Goal: Transaction & Acquisition: Purchase product/service

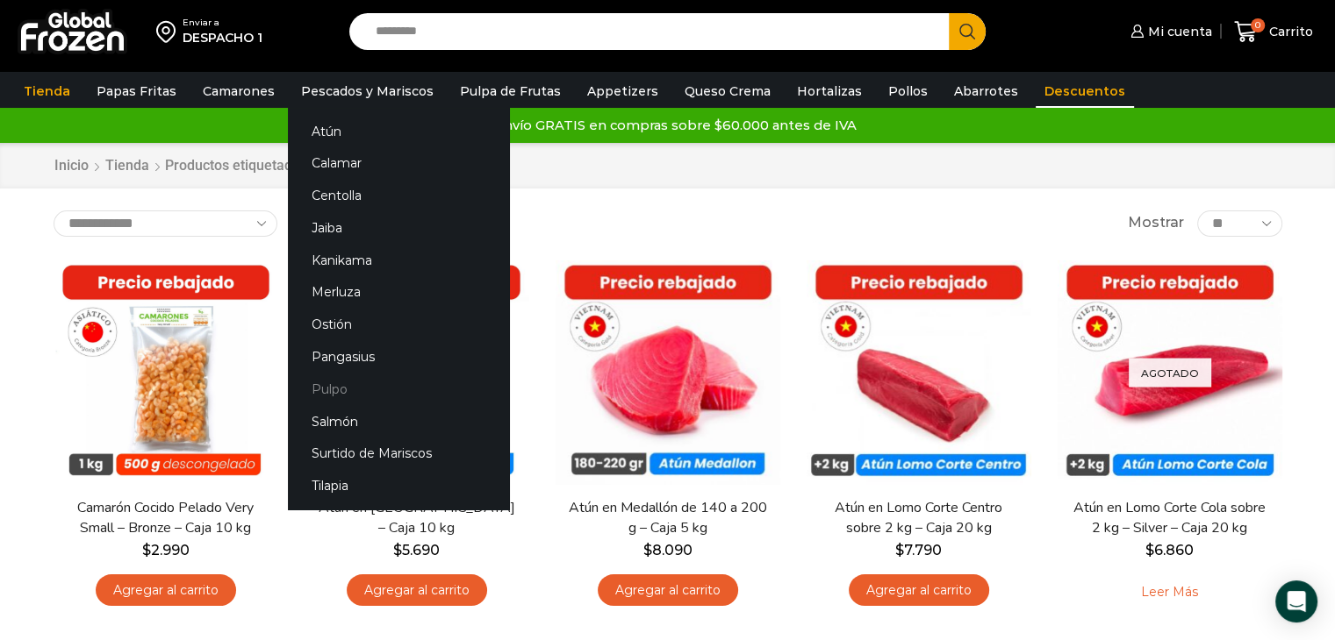
click at [318, 383] on link "Pulpo" at bounding box center [398, 389] width 221 height 32
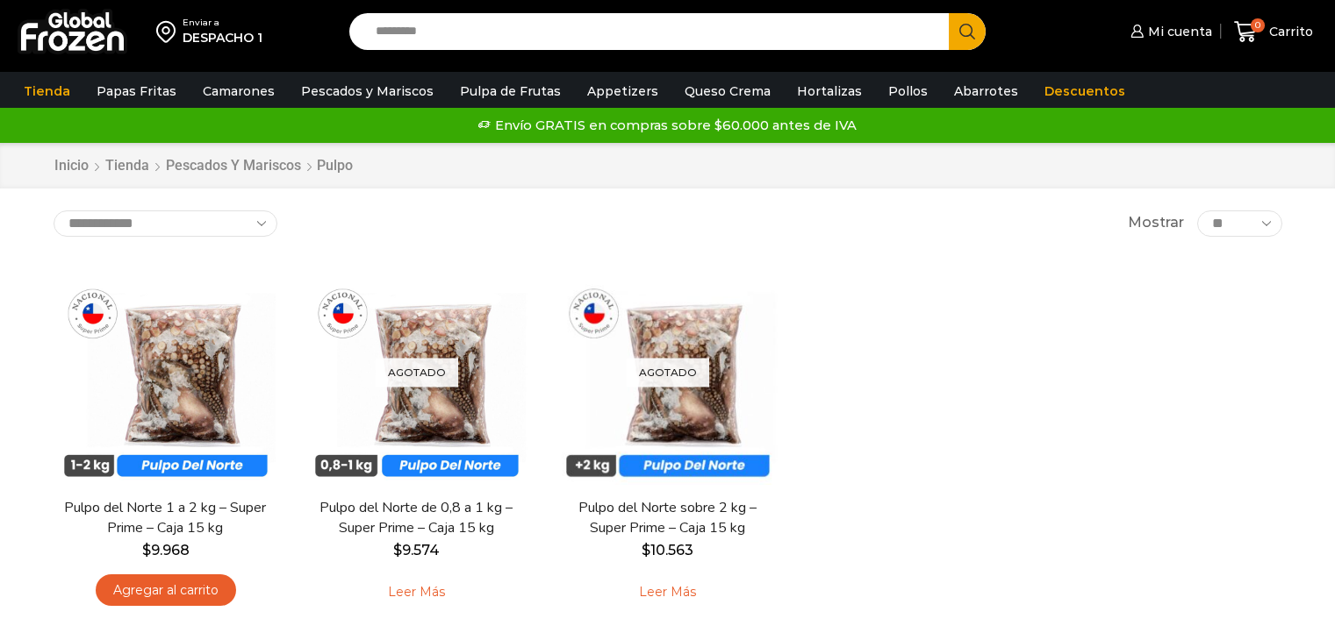
click at [182, 586] on link "Agregar al carrito" at bounding box center [166, 591] width 140 height 32
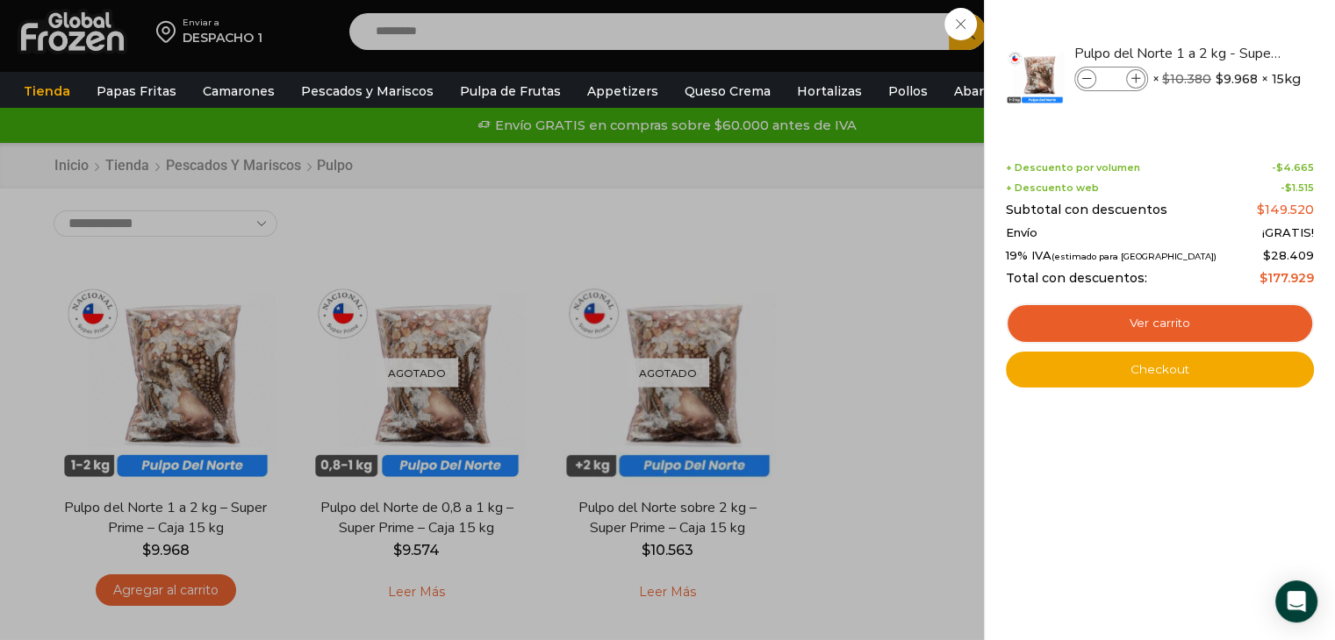
click at [1229, 53] on div "1 Carrito 1 1 Shopping Cart *" at bounding box center [1273, 31] width 88 height 41
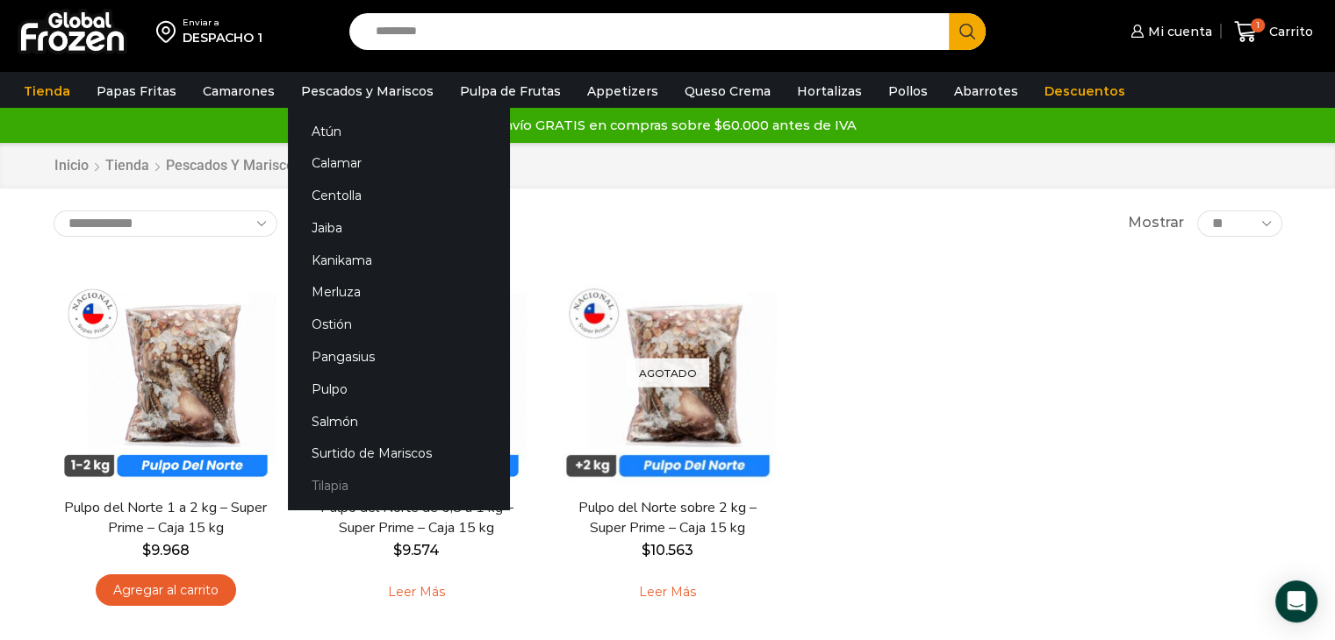
click at [335, 482] on link "Tilapia" at bounding box center [398, 486] width 221 height 32
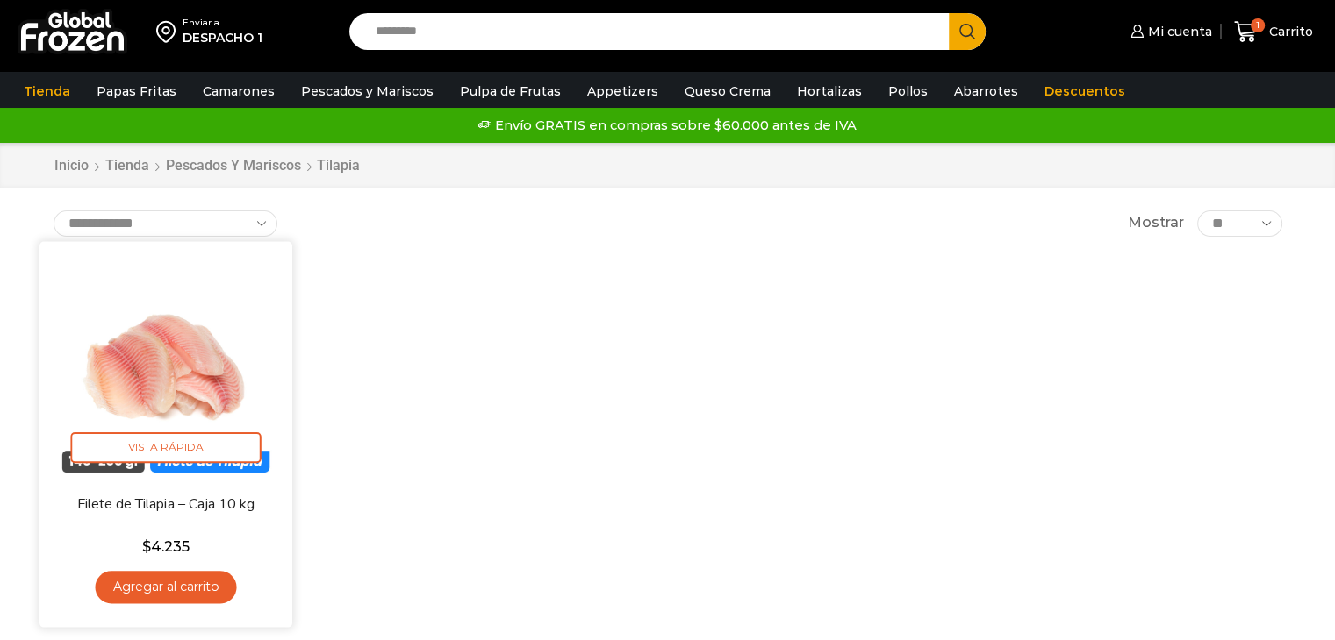
click at [171, 588] on link "Agregar al carrito" at bounding box center [165, 587] width 141 height 32
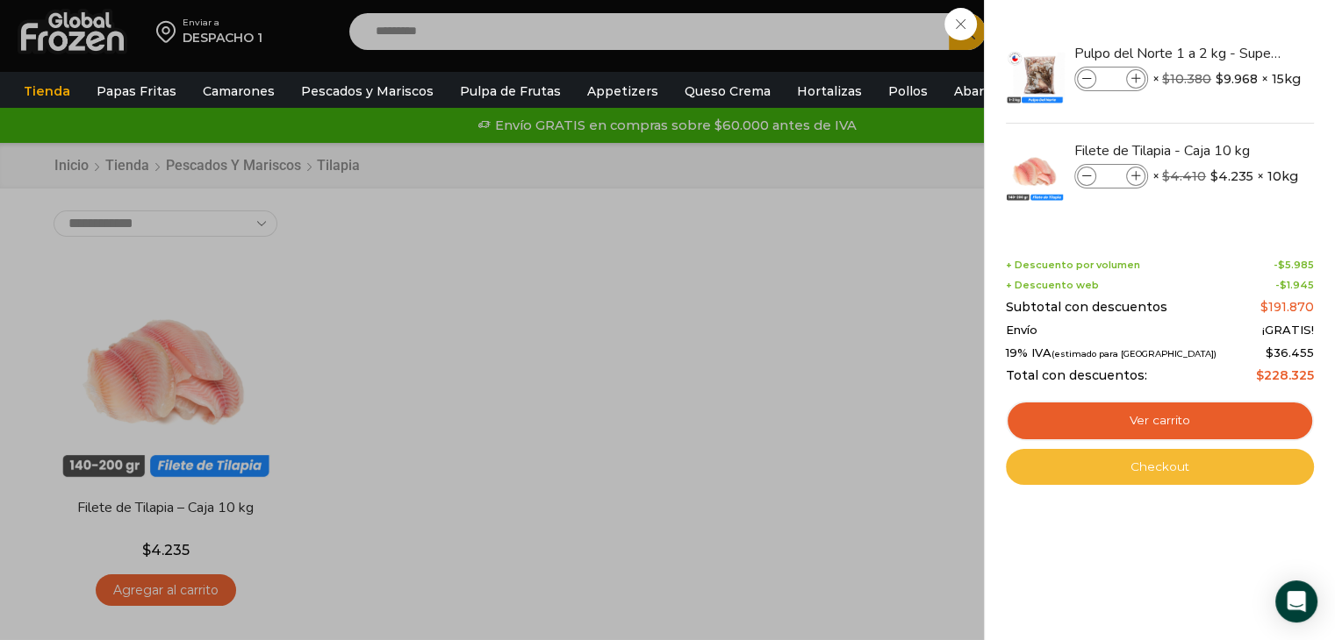
click at [1141, 475] on link "Checkout" at bounding box center [1159, 467] width 308 height 37
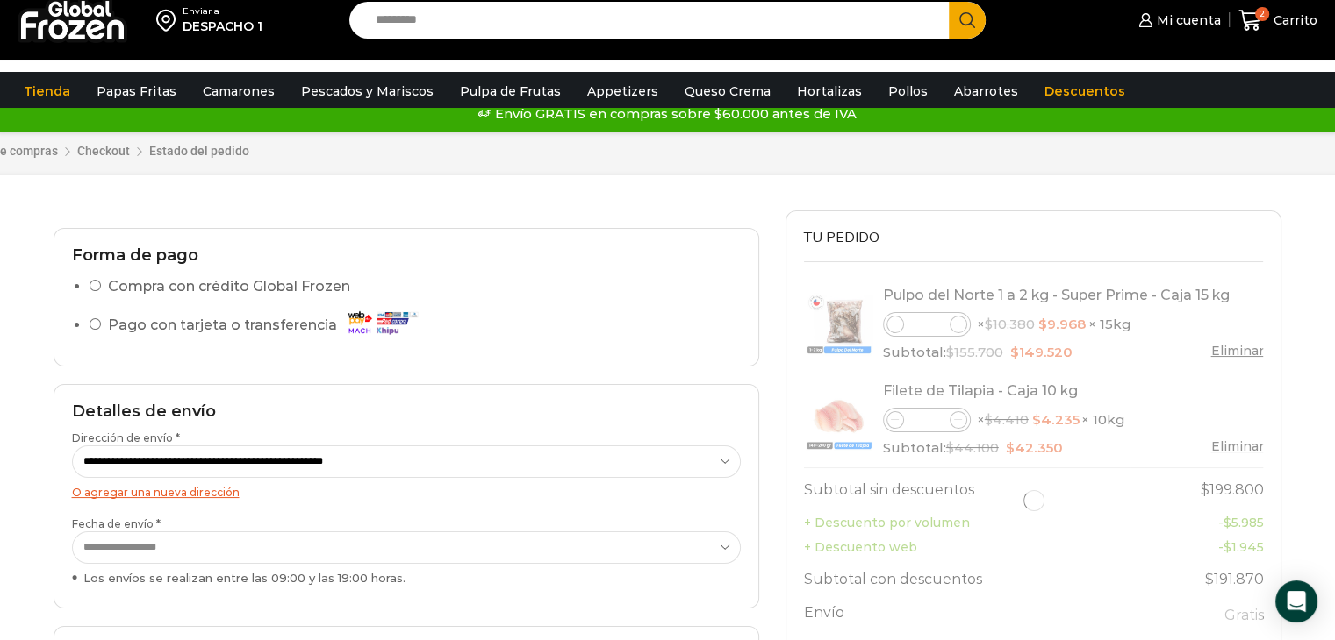
scroll to position [88, 0]
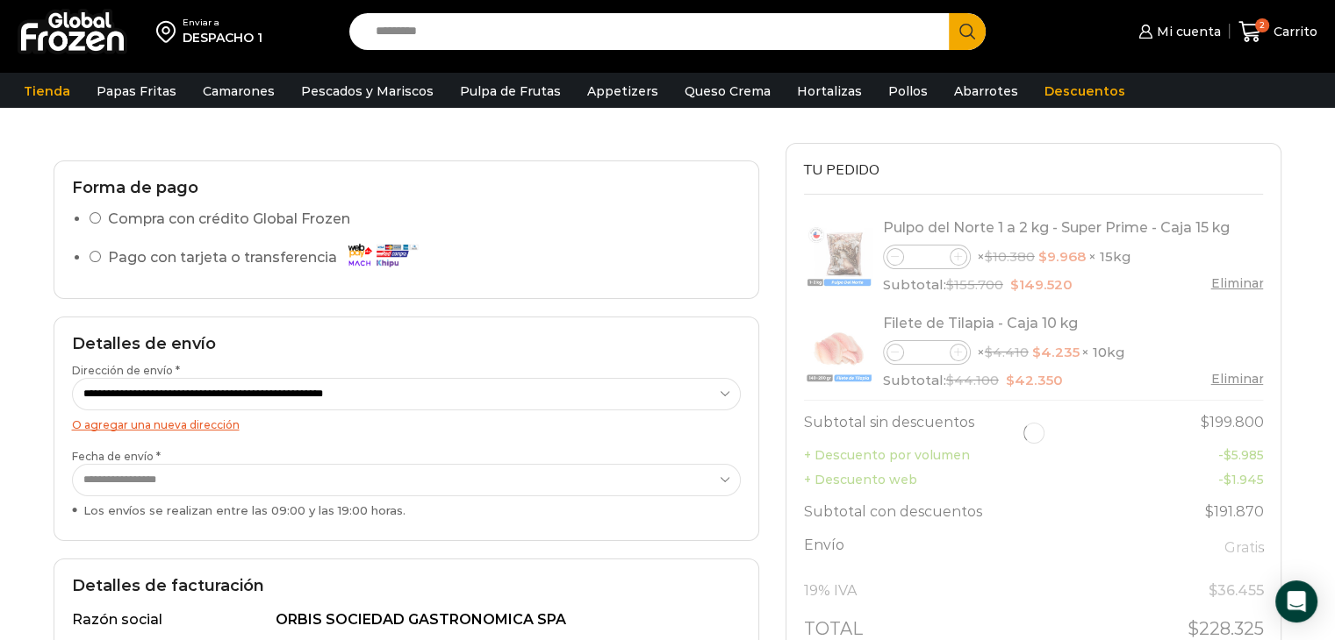
select select "*"
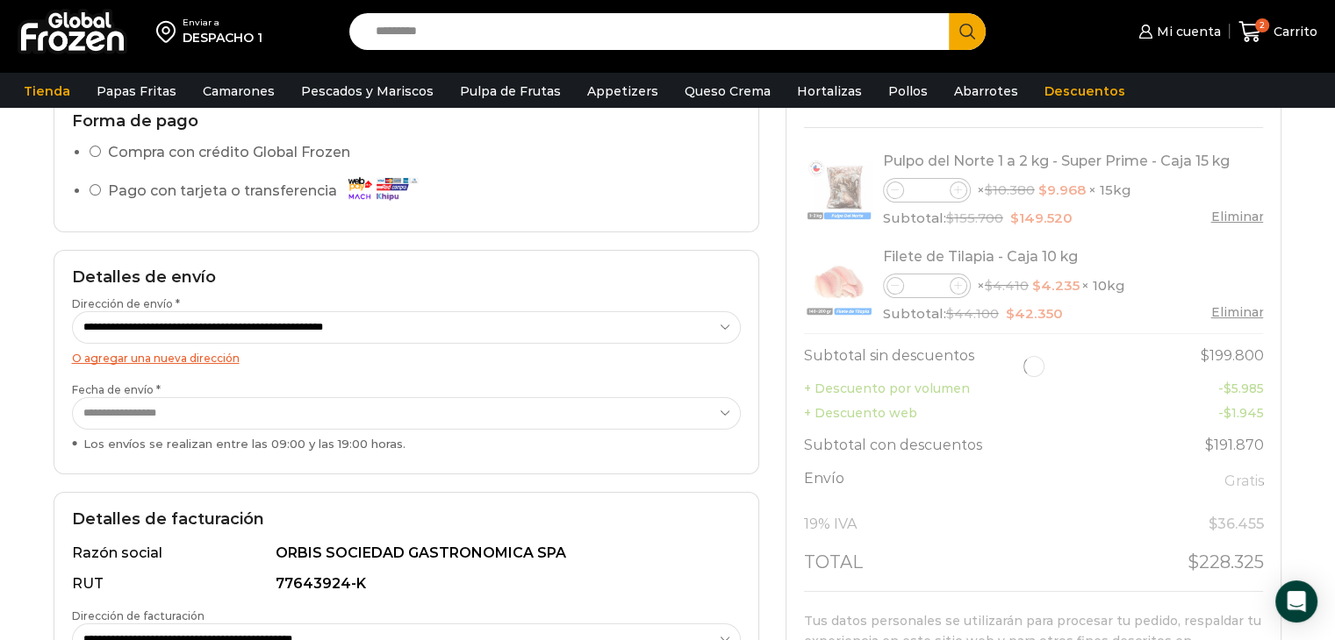
scroll to position [439, 0]
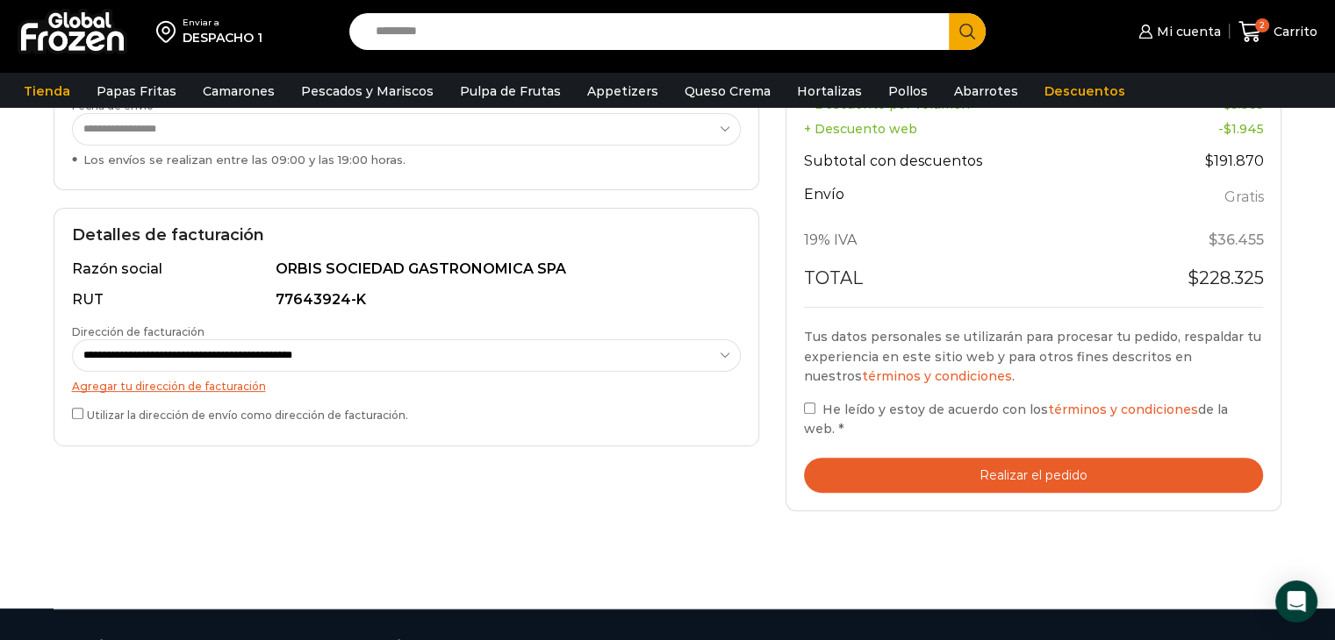
click at [892, 462] on button "Realizar el pedido" at bounding box center [1034, 476] width 460 height 36
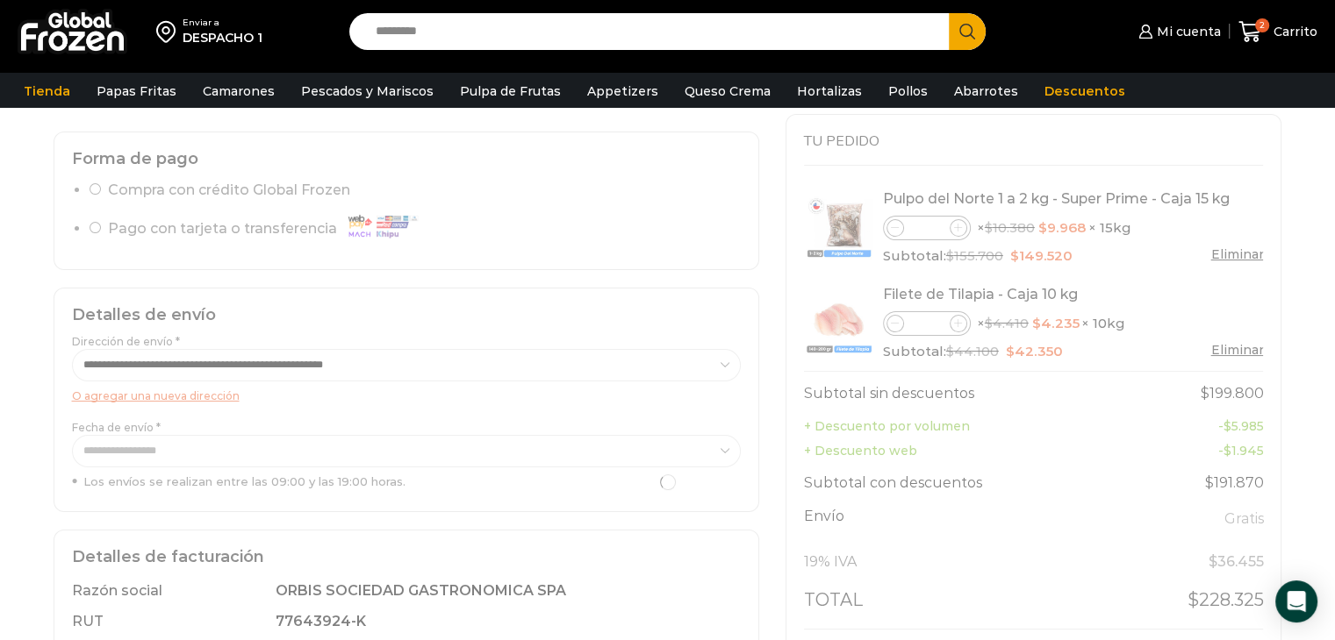
scroll to position [88, 0]
